Goal: Book appointment/travel/reservation

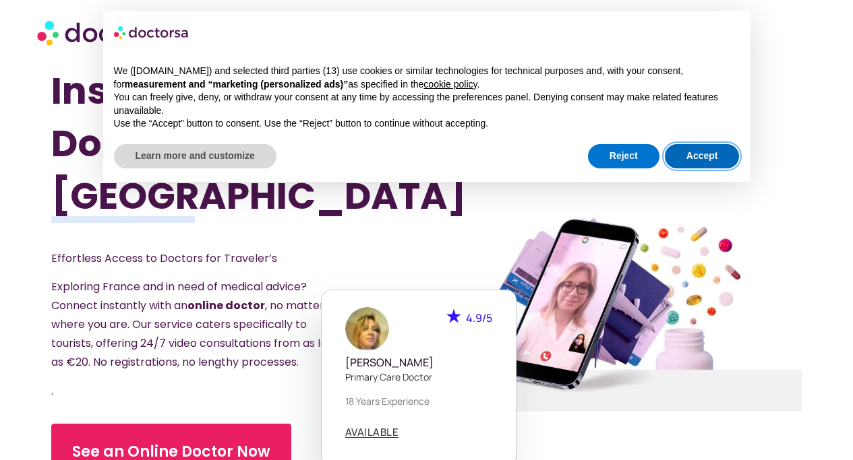
click at [698, 154] on button "Accept" at bounding box center [701, 156] width 75 height 24
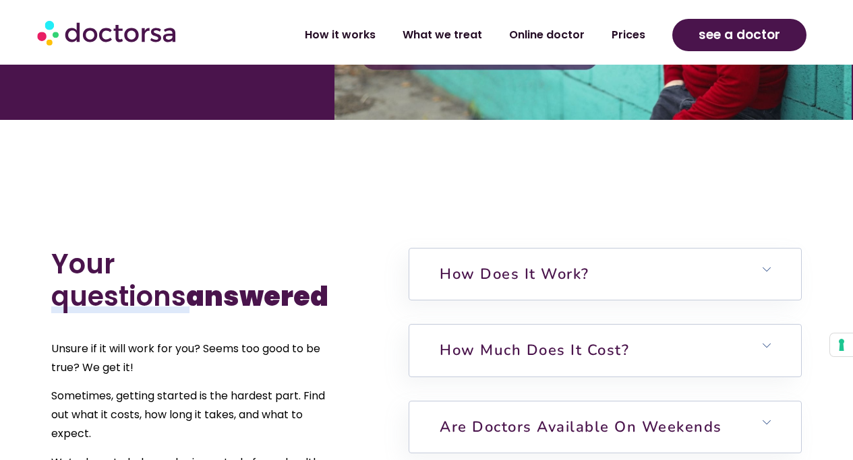
scroll to position [2706, 0]
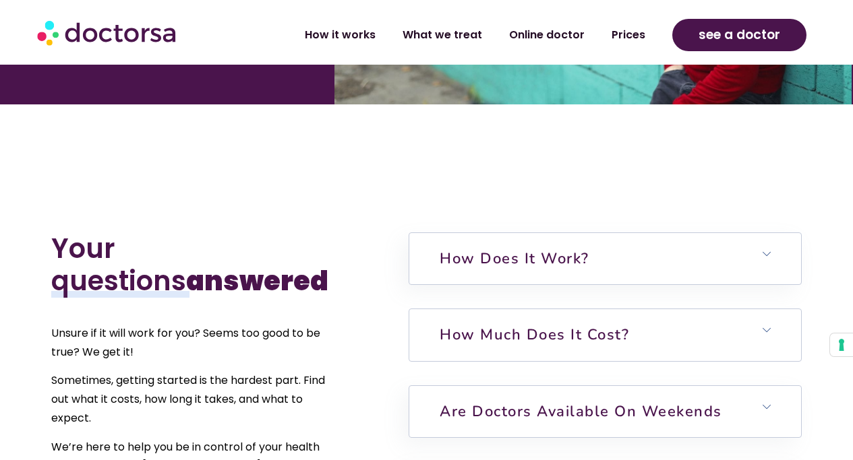
click at [517, 345] on link "How much does it cost?" at bounding box center [533, 335] width 189 height 20
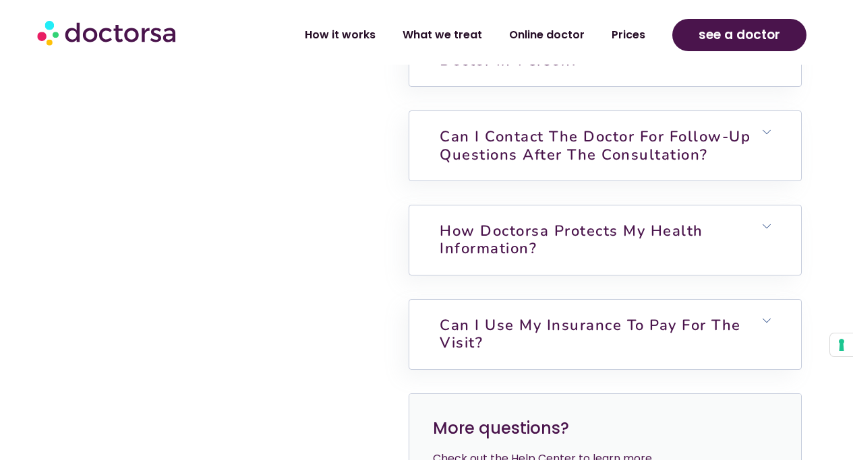
scroll to position [3393, 0]
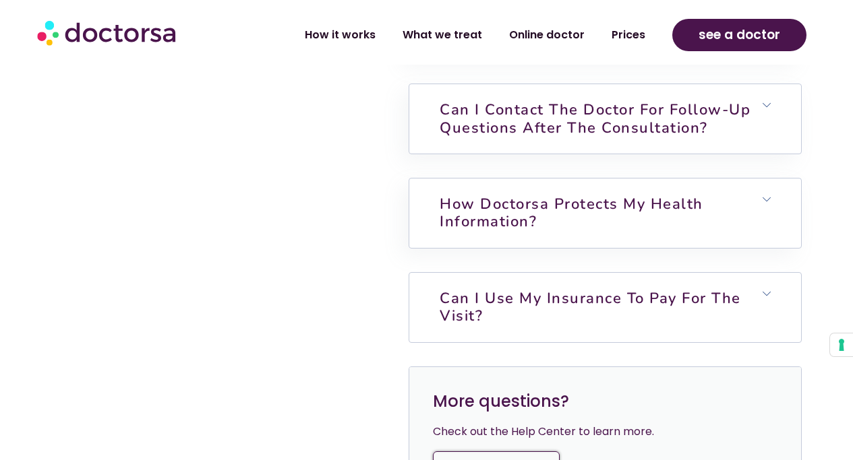
click at [561, 326] on link "Can I use my insurance to pay for the visit?" at bounding box center [589, 307] width 301 height 38
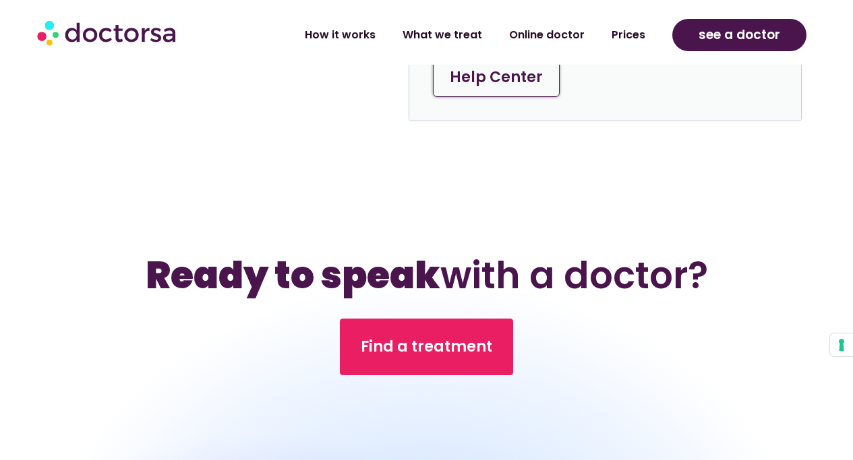
scroll to position [4039, 0]
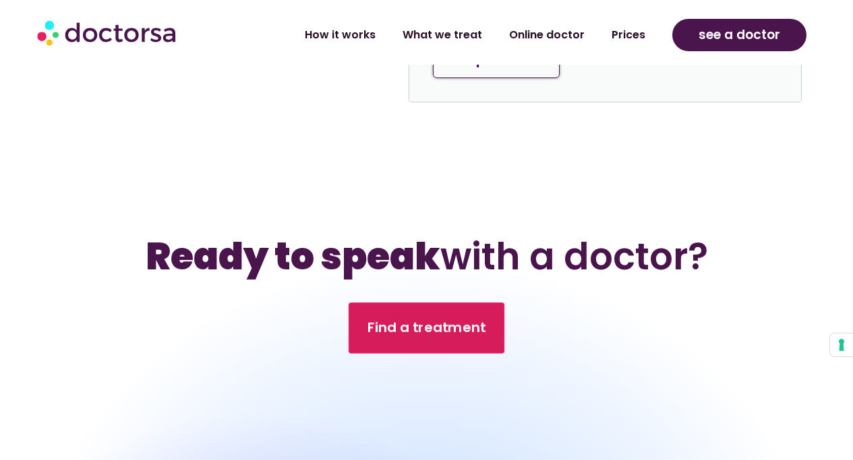
click at [419, 334] on span "Find a treatment" at bounding box center [426, 329] width 119 height 20
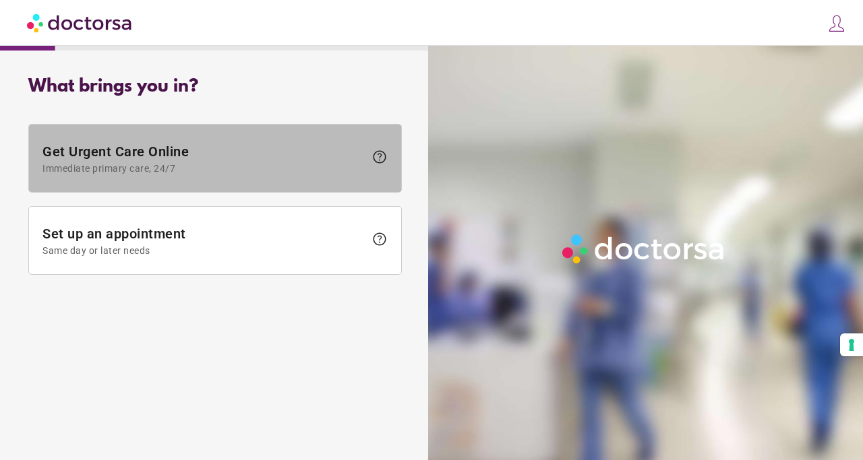
click at [197, 158] on span "Get Urgent Care Online Immediate primary care, 24/7" at bounding box center [203, 159] width 322 height 30
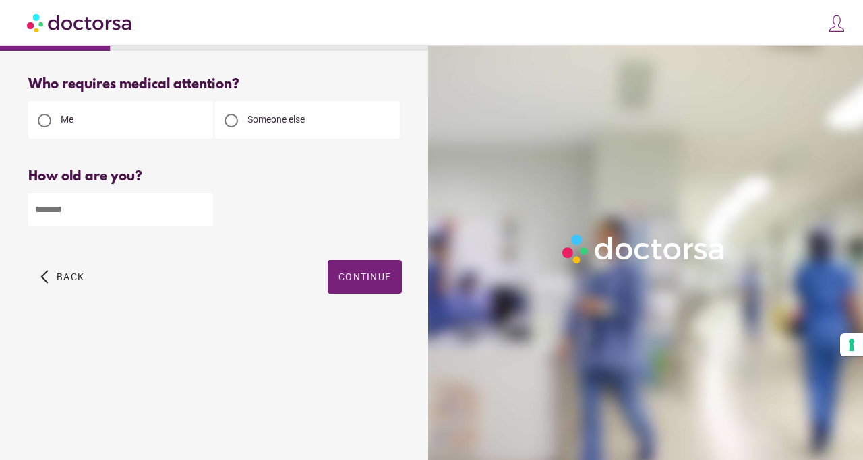
click at [234, 121] on div at bounding box center [230, 120] width 13 height 13
click at [202, 215] on input "*" at bounding box center [120, 209] width 185 height 33
click at [201, 207] on input "*" at bounding box center [120, 209] width 185 height 33
type input "*"
click at [201, 207] on input "*" at bounding box center [120, 209] width 185 height 33
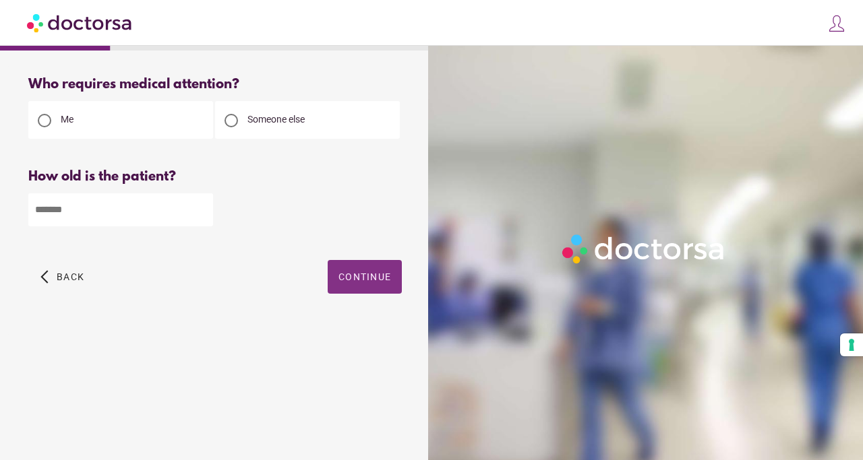
type input "**"
click at [377, 279] on span "Continue" at bounding box center [364, 277] width 53 height 11
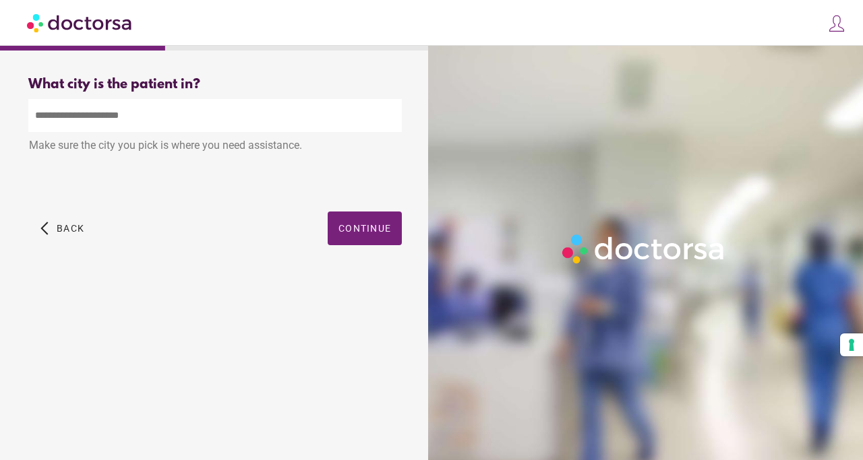
click at [136, 121] on input "text" at bounding box center [214, 115] width 373 height 33
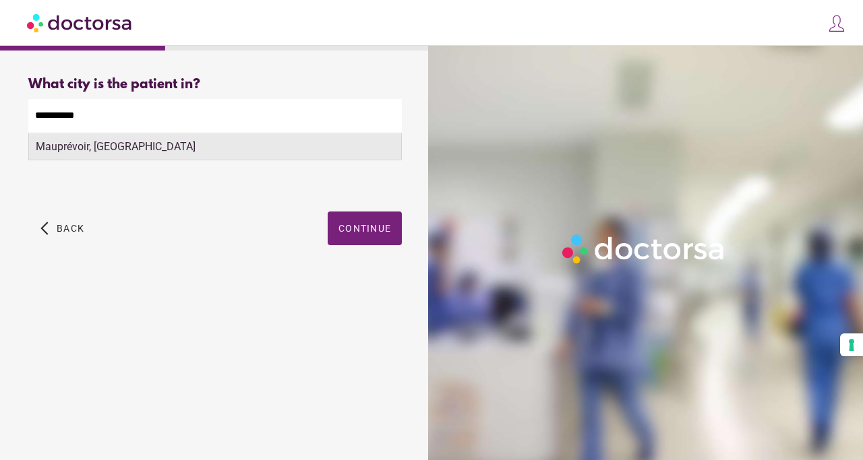
click at [109, 150] on div "Mauprévoir, France" at bounding box center [215, 146] width 372 height 27
type input "**********"
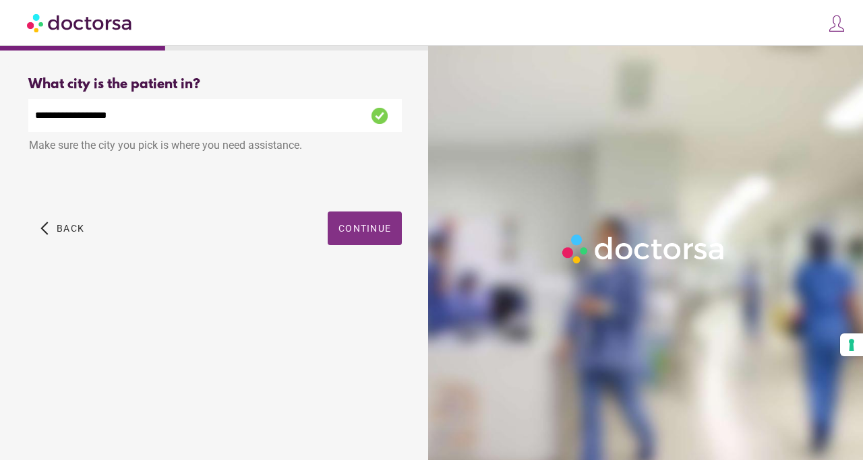
click at [354, 231] on span "Continue" at bounding box center [364, 228] width 53 height 11
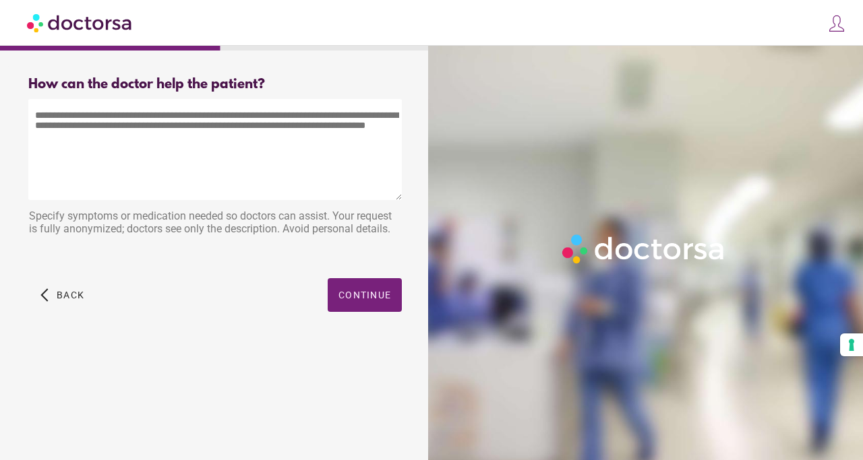
click at [36, 109] on textarea at bounding box center [214, 149] width 373 height 101
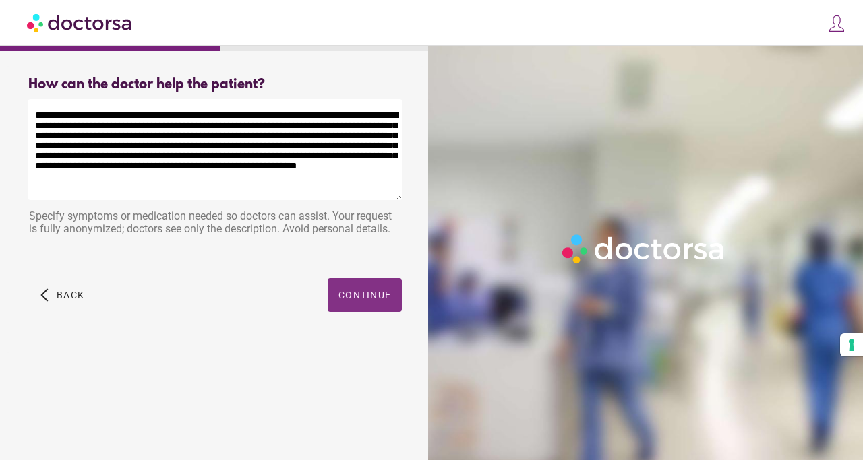
type textarea "**********"
click at [364, 295] on span "Continue" at bounding box center [364, 295] width 53 height 11
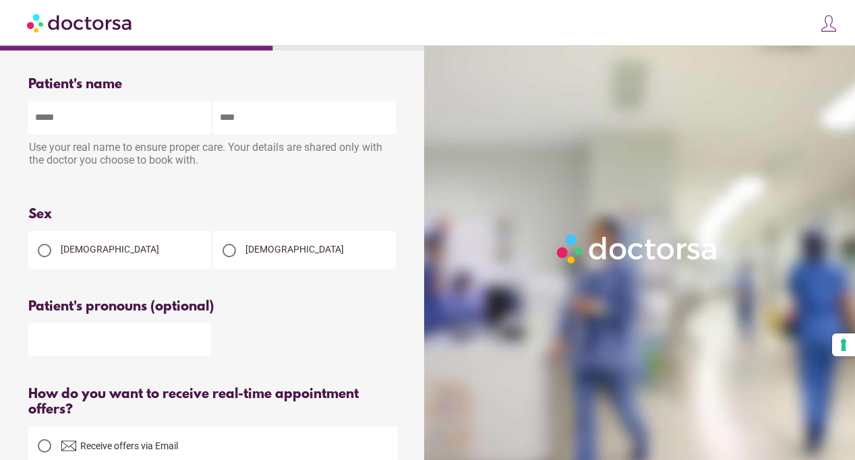
click at [76, 118] on input "text" at bounding box center [119, 117] width 183 height 33
type input "*******"
click at [284, 119] on input "text" at bounding box center [304, 117] width 183 height 33
type input "*********"
click at [91, 185] on div "Please enter patient's first and last name" at bounding box center [212, 185] width 369 height 11
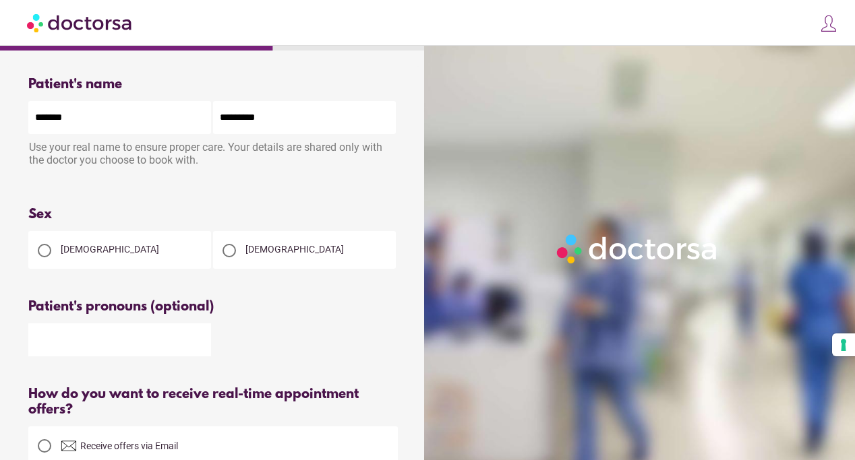
click at [49, 250] on div at bounding box center [44, 250] width 13 height 13
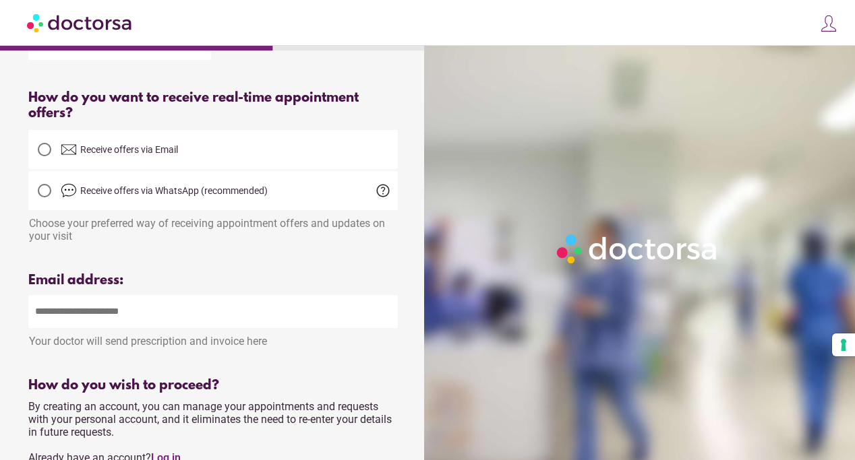
scroll to position [297, 0]
click at [44, 148] on div at bounding box center [44, 148] width 13 height 13
click at [117, 311] on input "email" at bounding box center [212, 311] width 369 height 33
type input "**********"
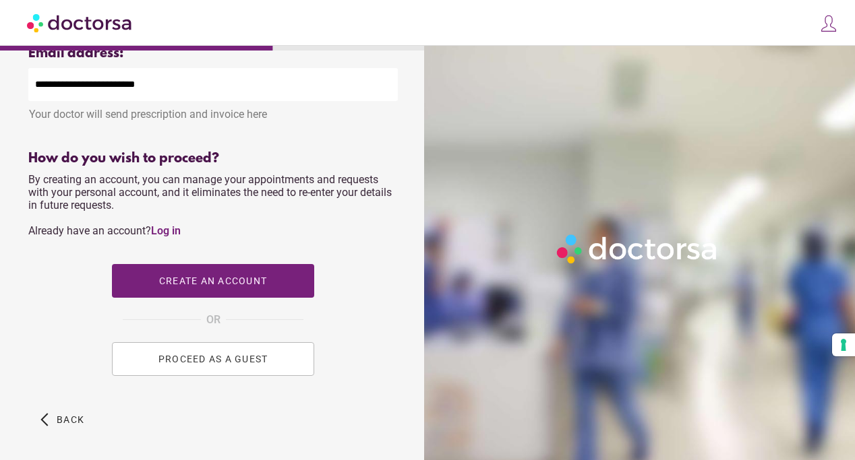
scroll to position [526, 0]
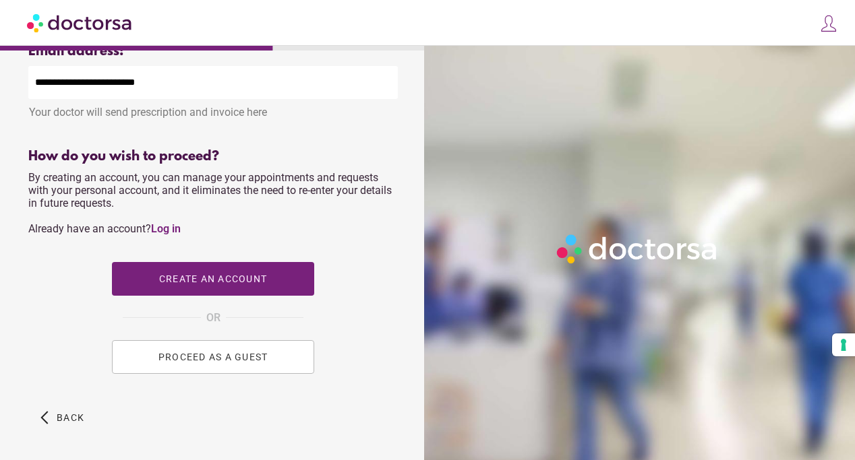
click at [209, 361] on span "PROCEED AS A GUEST" at bounding box center [213, 357] width 110 height 11
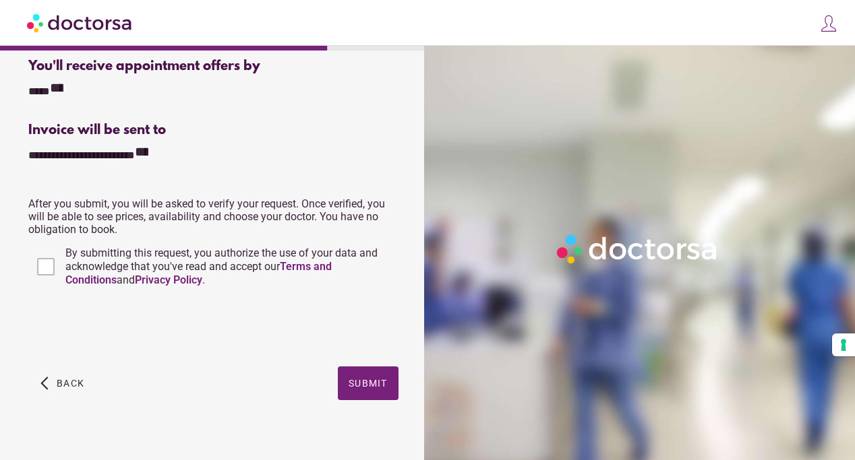
scroll to position [408, 0]
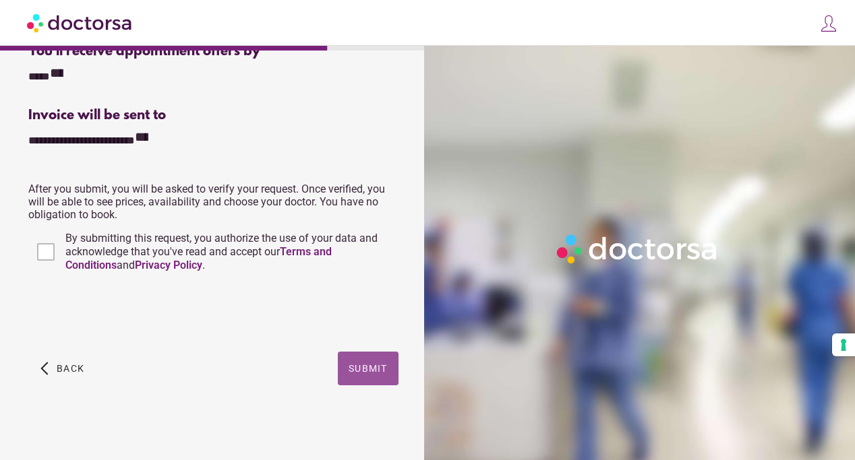
click at [360, 365] on span "Submit" at bounding box center [367, 368] width 39 height 11
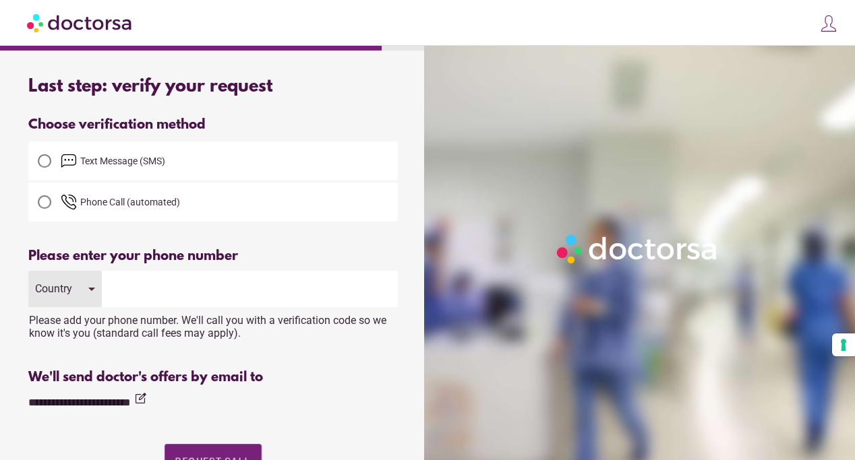
click at [47, 162] on div at bounding box center [44, 160] width 13 height 13
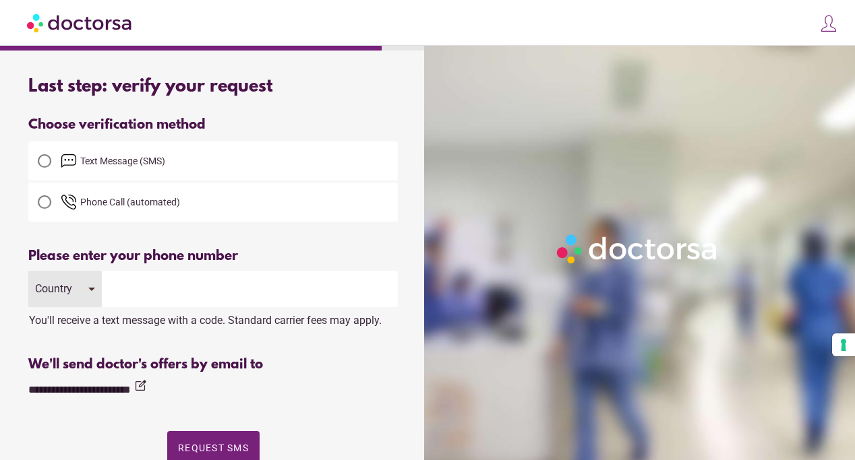
click at [94, 290] on div "Country" at bounding box center [64, 289] width 73 height 36
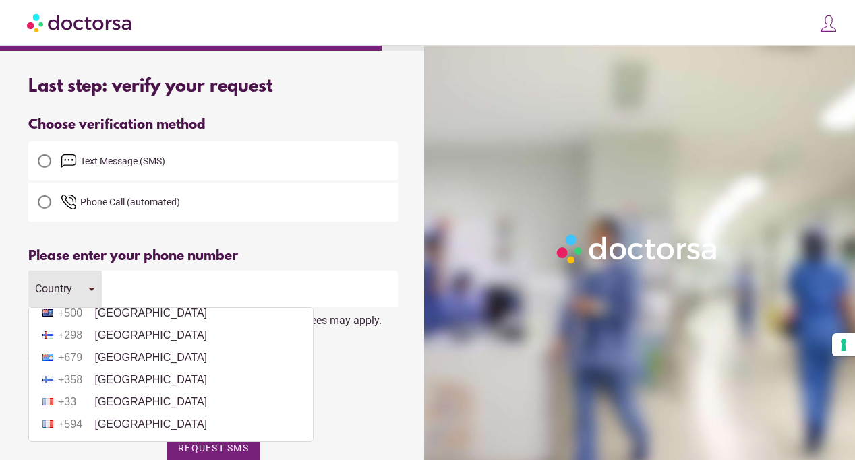
scroll to position [1636, 0]
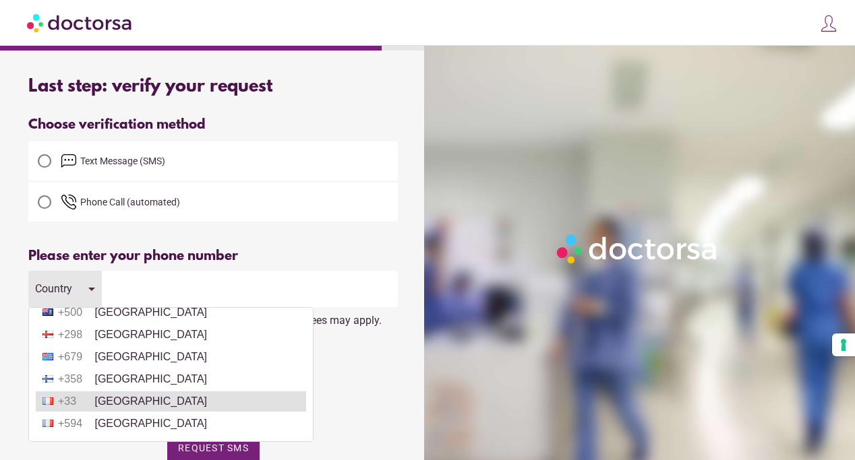
click at [94, 399] on li "+33 [GEOGRAPHIC_DATA]" at bounding box center [171, 402] width 270 height 20
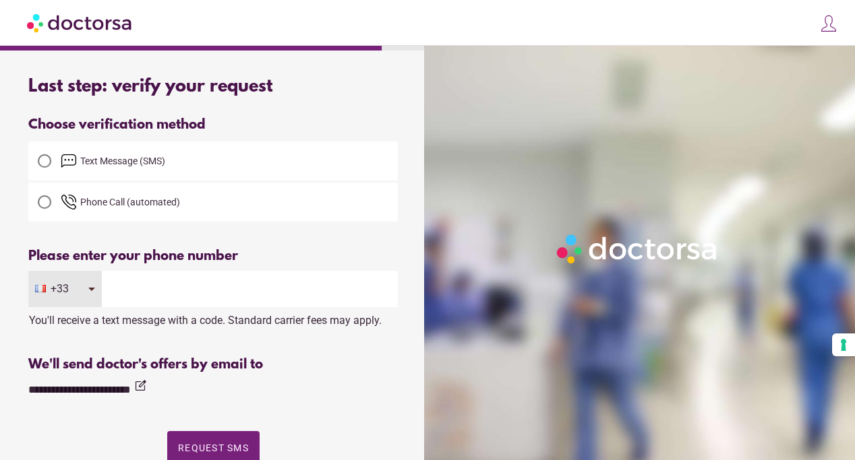
click at [129, 292] on input "tel" at bounding box center [250, 289] width 296 height 36
type input "*********"
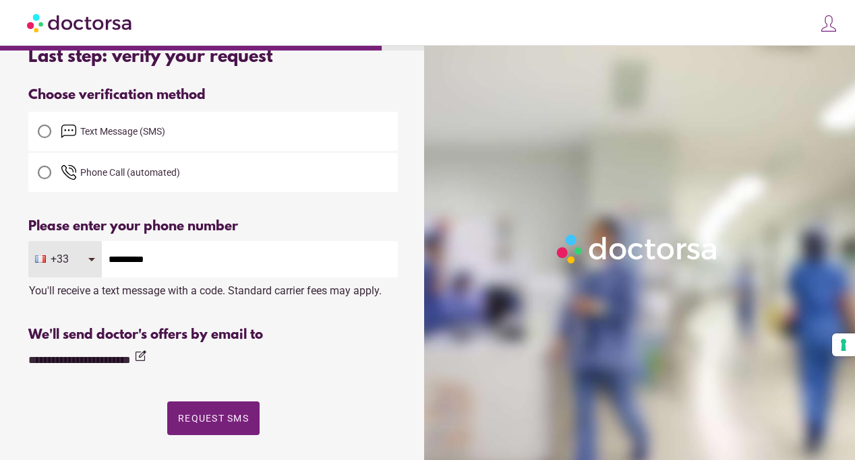
scroll to position [46, 0]
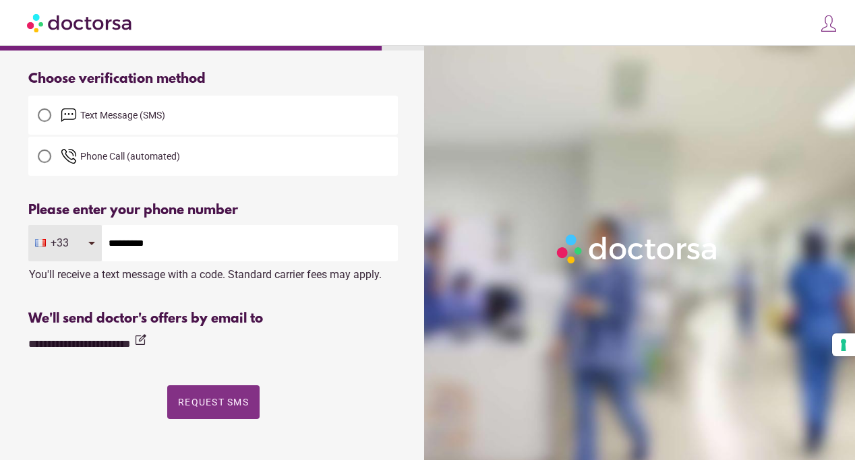
click at [213, 401] on span "Request SMS" at bounding box center [213, 402] width 71 height 11
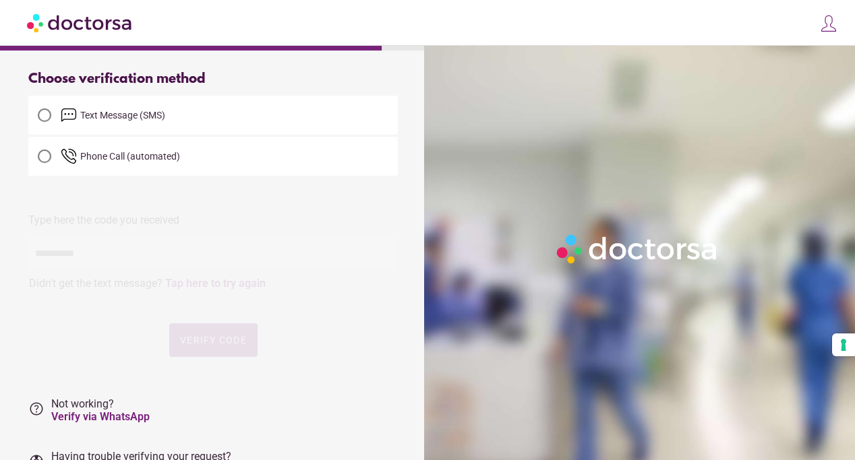
scroll to position [0, 0]
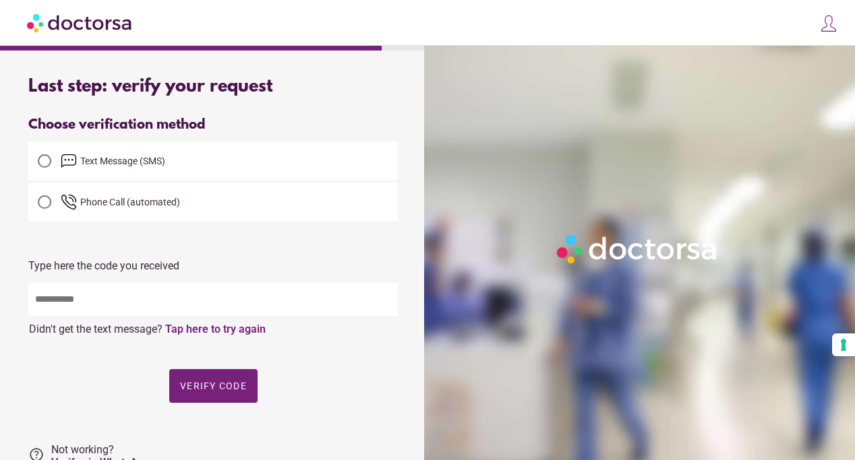
click at [90, 305] on input "text" at bounding box center [212, 299] width 369 height 33
type input "*****"
click at [219, 383] on span "Verify code" at bounding box center [213, 386] width 67 height 11
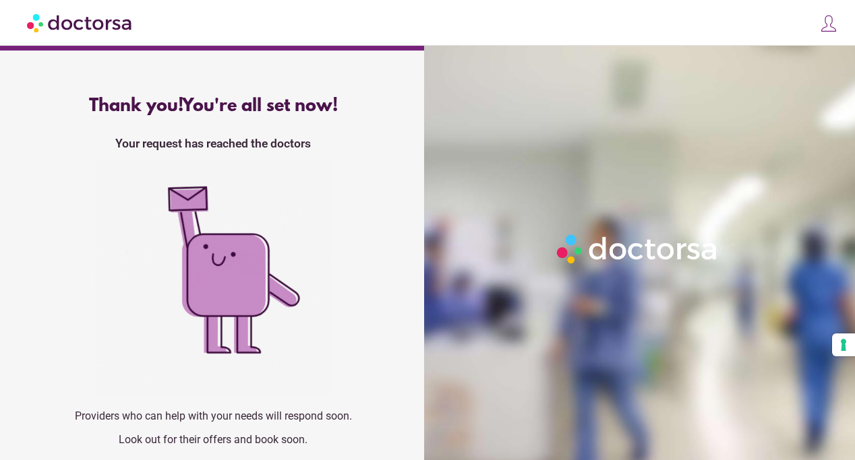
scroll to position [22, 0]
